Goal: Task Accomplishment & Management: Manage account settings

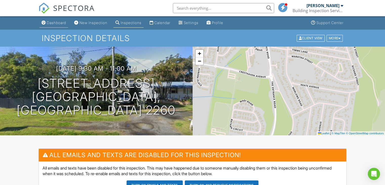
click at [63, 21] on div "Dashboard" at bounding box center [56, 23] width 19 height 4
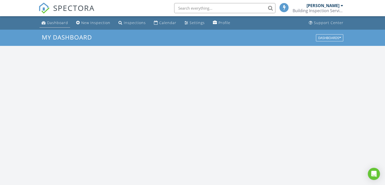
scroll to position [469, 393]
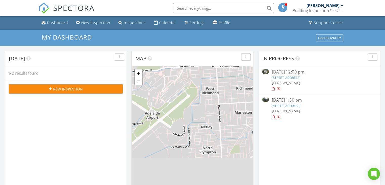
click at [289, 107] on link "22 Sylvan Cl, Umina Beach, NSW 2257" at bounding box center [286, 105] width 28 height 5
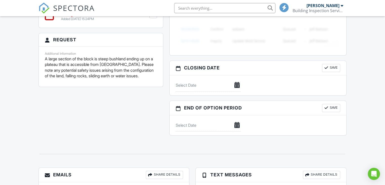
scroll to position [385, 0]
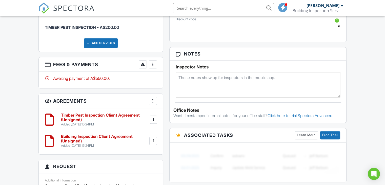
click at [114, 117] on h6 "Timber Pest Inspection Client Agreement (Unsigned)" at bounding box center [105, 117] width 88 height 9
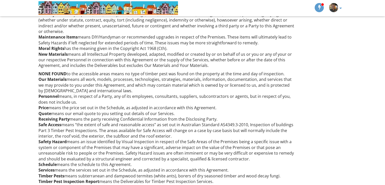
scroll to position [3458, 0]
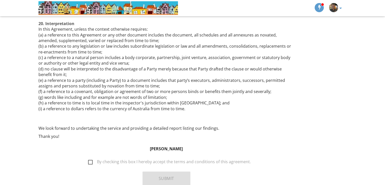
click at [93, 159] on label "By checking this box I hereby accept the terms and conditions of this agreement." at bounding box center [169, 162] width 163 height 6
click at [88, 158] on input "By checking this box I hereby accept the terms and conditions of this agreement." at bounding box center [86, 159] width 3 height 3
checkbox input "true"
click at [163, 171] on button "Submit" at bounding box center [167, 178] width 48 height 14
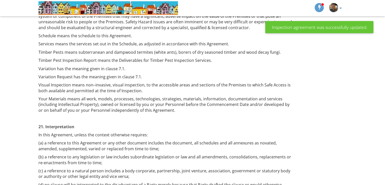
scroll to position [4701, 0]
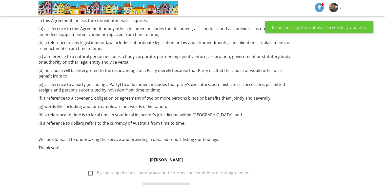
click at [93, 170] on label "By checking this box I hereby accept the terms and conditions of this agreement." at bounding box center [169, 173] width 163 height 6
click at [88, 168] on input "By checking this box I hereby accept the terms and conditions of this agreement." at bounding box center [86, 169] width 3 height 3
checkbox input "true"
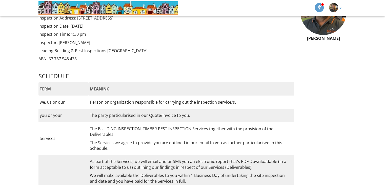
scroll to position [0, 0]
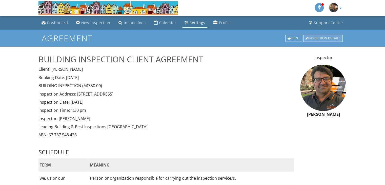
click at [320, 37] on div "Inspection Details" at bounding box center [323, 38] width 40 height 7
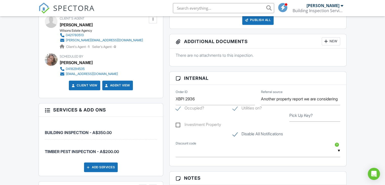
scroll to position [355, 0]
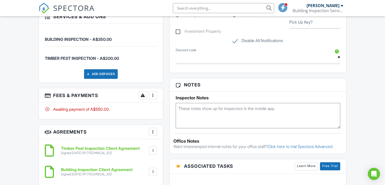
click at [153, 93] on div at bounding box center [152, 95] width 5 height 5
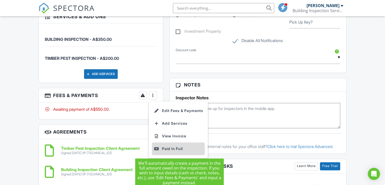
click at [172, 148] on div "Paid In Full" at bounding box center [178, 149] width 49 height 6
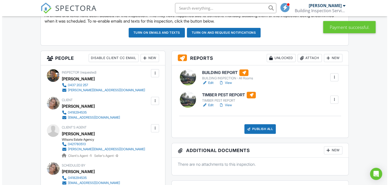
scroll to position [152, 0]
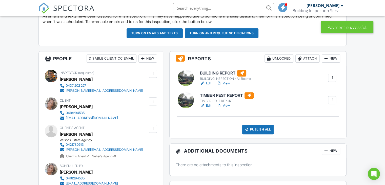
click at [270, 131] on div "Publish All" at bounding box center [258, 130] width 32 height 10
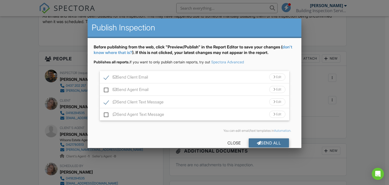
click at [268, 141] on div "Send All" at bounding box center [269, 142] width 41 height 9
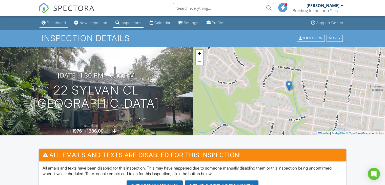
click at [56, 20] on link "Dashboard" at bounding box center [54, 22] width 29 height 9
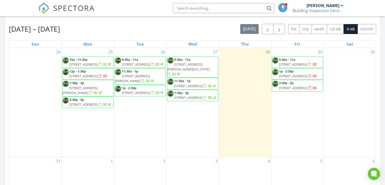
scroll to position [203, 0]
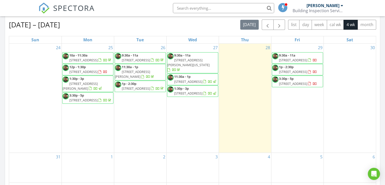
click at [287, 74] on span "11 Kingtree Ln, Cedar Brush Creek 2259" at bounding box center [293, 71] width 28 height 5
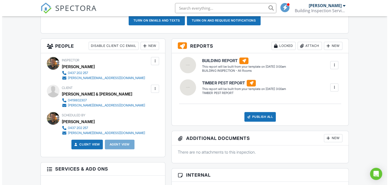
scroll to position [163, 0]
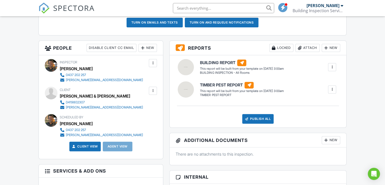
click at [154, 88] on div at bounding box center [152, 90] width 5 height 5
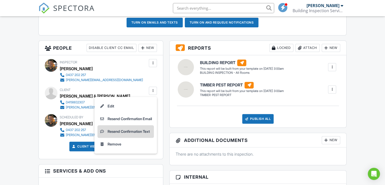
click at [133, 132] on li "Resend Confirmation Text" at bounding box center [125, 131] width 56 height 13
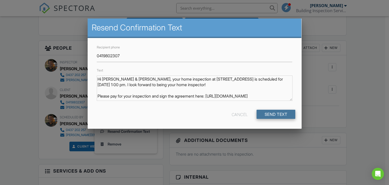
click at [266, 112] on input "Send Text" at bounding box center [276, 114] width 39 height 9
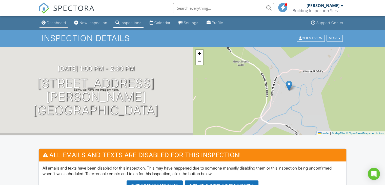
click at [47, 21] on div "Dashboard" at bounding box center [56, 23] width 19 height 4
